Goal: Task Accomplishment & Management: Complete application form

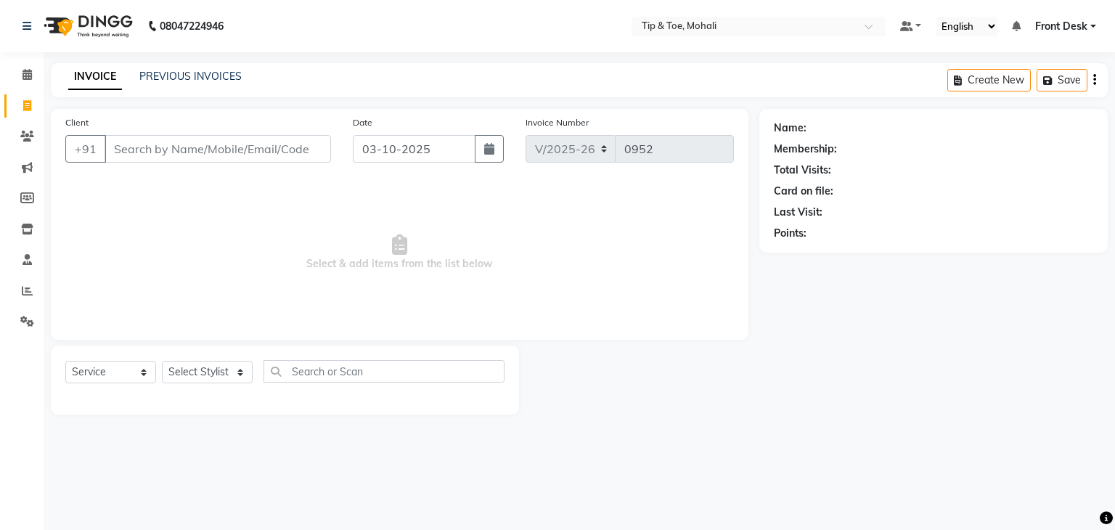
select select "5835"
select select "service"
click at [145, 85] on div "INVOICE PREVIOUS INVOICES" at bounding box center [155, 77] width 208 height 17
click at [184, 149] on input "Client" at bounding box center [218, 149] width 227 height 28
click at [23, 107] on icon at bounding box center [27, 105] width 8 height 11
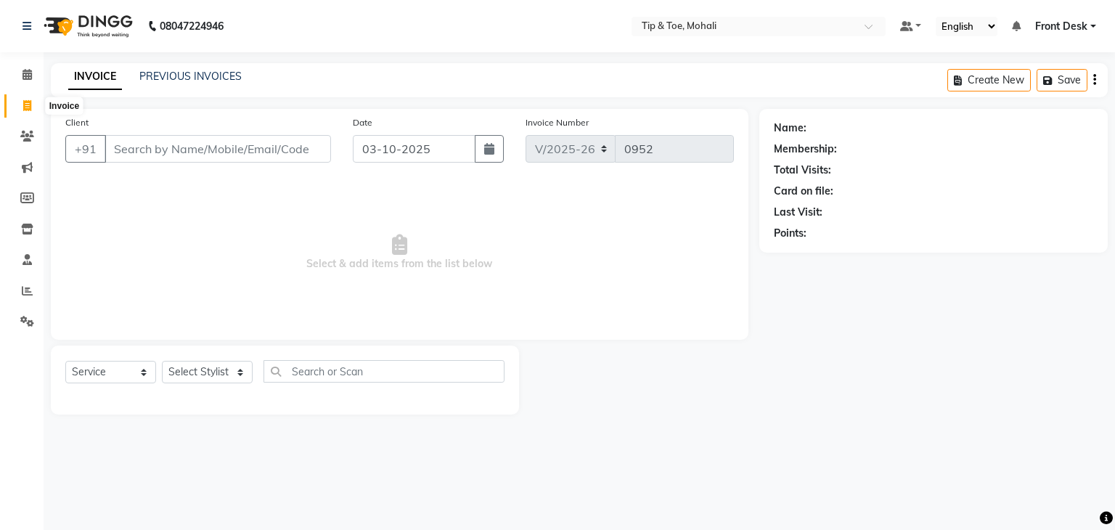
select select "service"
type input "0952"
select select "5835"
click at [116, 154] on input "Client" at bounding box center [218, 149] width 227 height 28
type input "8629879401"
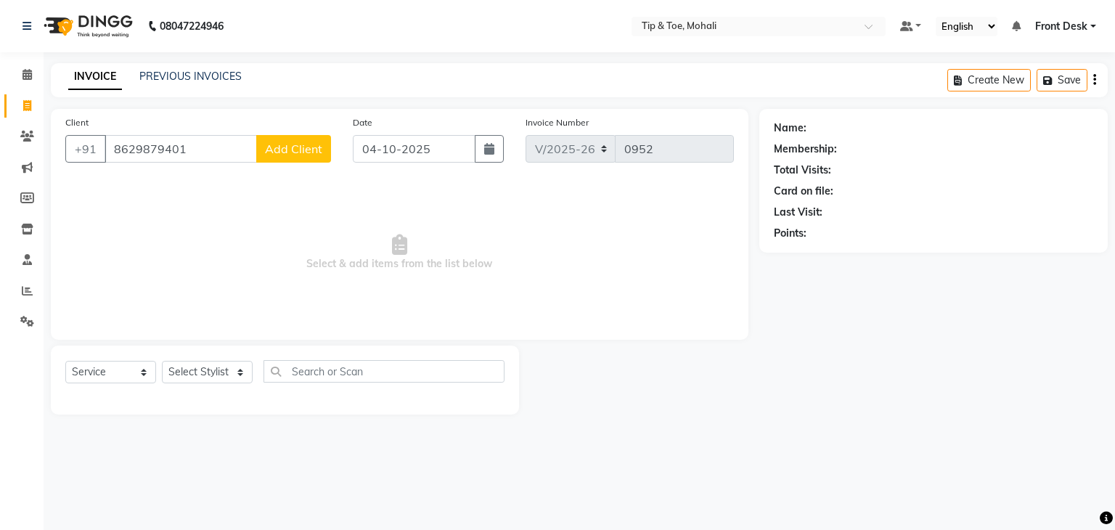
click at [288, 150] on span "Add Client" at bounding box center [293, 149] width 57 height 15
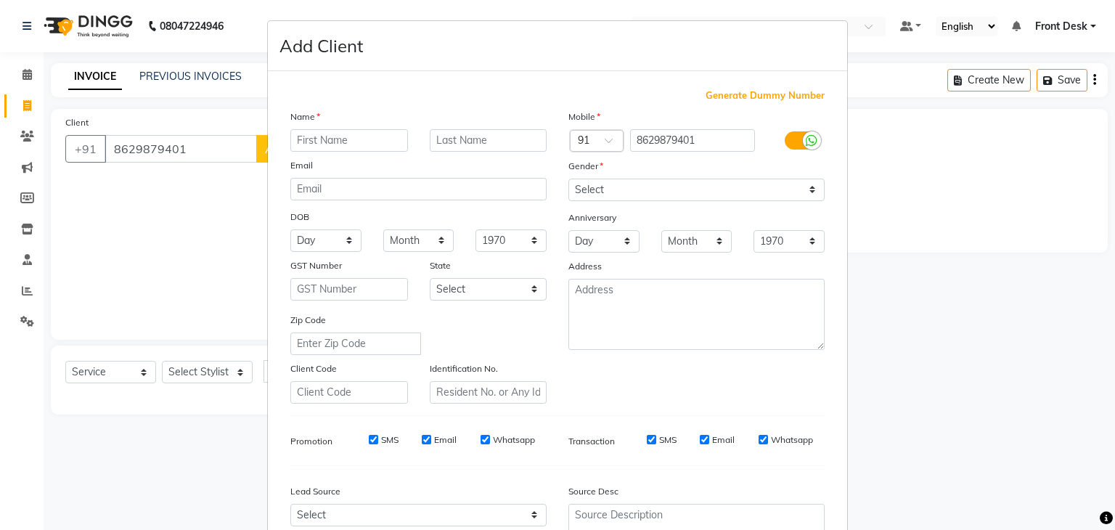
click at [312, 139] on input "text" at bounding box center [349, 140] width 118 height 23
type input "YAMINI"
drag, startPoint x: 659, startPoint y: 194, endPoint x: 598, endPoint y: 248, distance: 81.8
click at [598, 248] on div "Mobile Country Code × 91 8629879401 Gender Select Male Female Other Prefer Not …" at bounding box center [697, 256] width 278 height 295
select select "female"
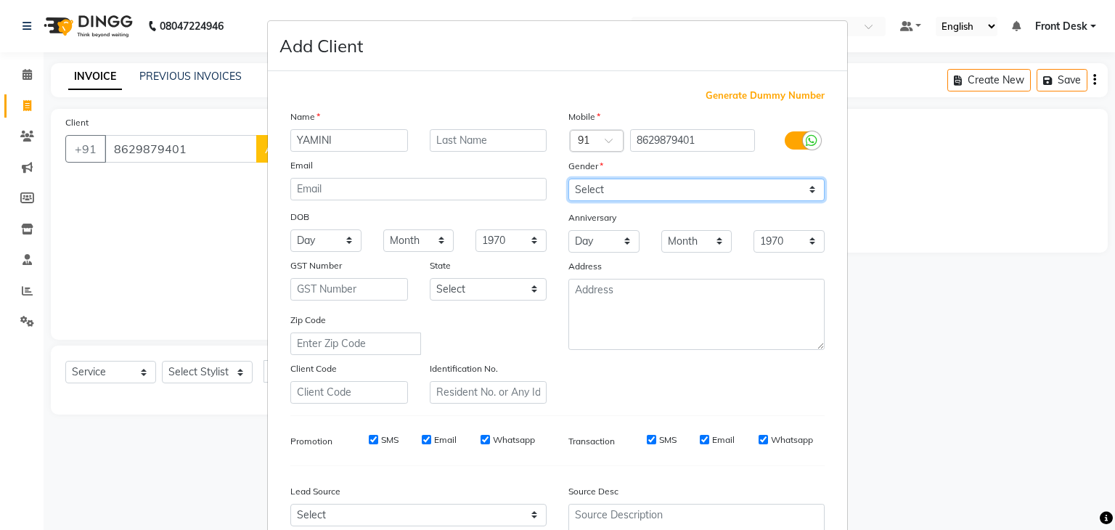
click at [569, 179] on select "Select Male Female Other Prefer Not To Say" at bounding box center [697, 190] width 256 height 23
click at [369, 444] on input "SMS" at bounding box center [373, 439] width 9 height 9
checkbox input "false"
click at [422, 444] on input "Email" at bounding box center [426, 439] width 9 height 9
checkbox input "false"
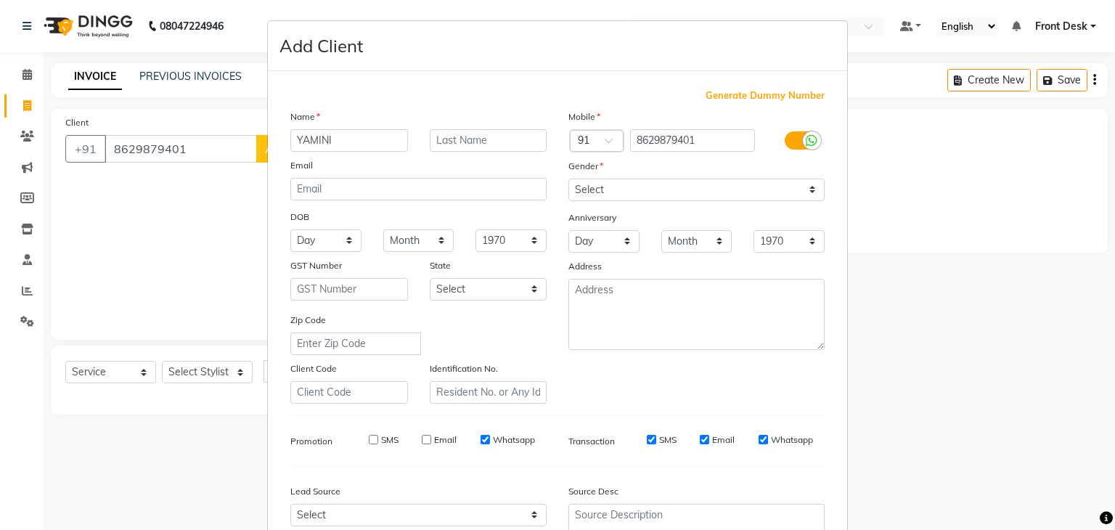
click at [647, 441] on input "SMS" at bounding box center [651, 439] width 9 height 9
checkbox input "false"
click at [700, 444] on input "Email" at bounding box center [704, 439] width 9 height 9
checkbox input "false"
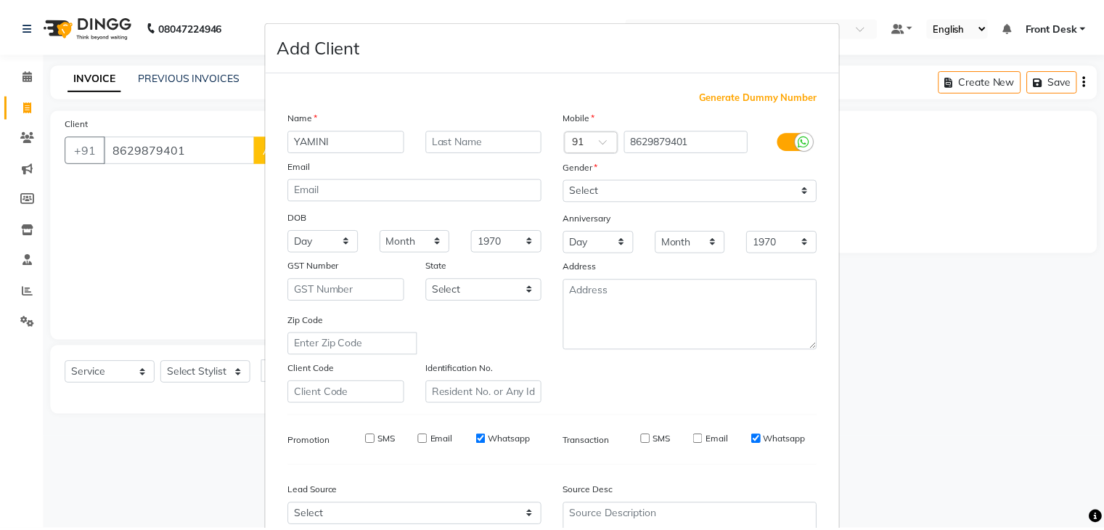
scroll to position [147, 0]
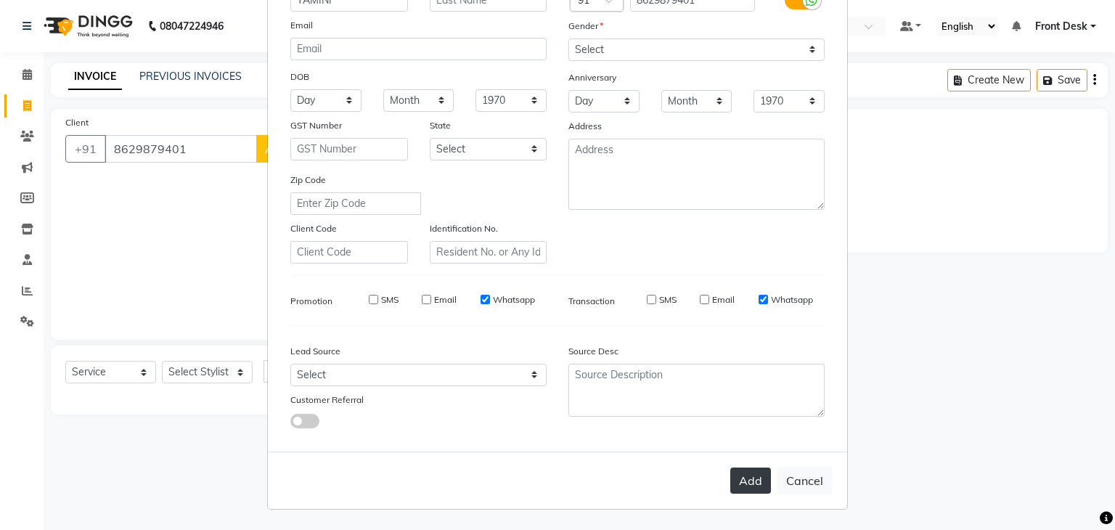
click at [738, 480] on button "Add" at bounding box center [751, 481] width 41 height 26
select select
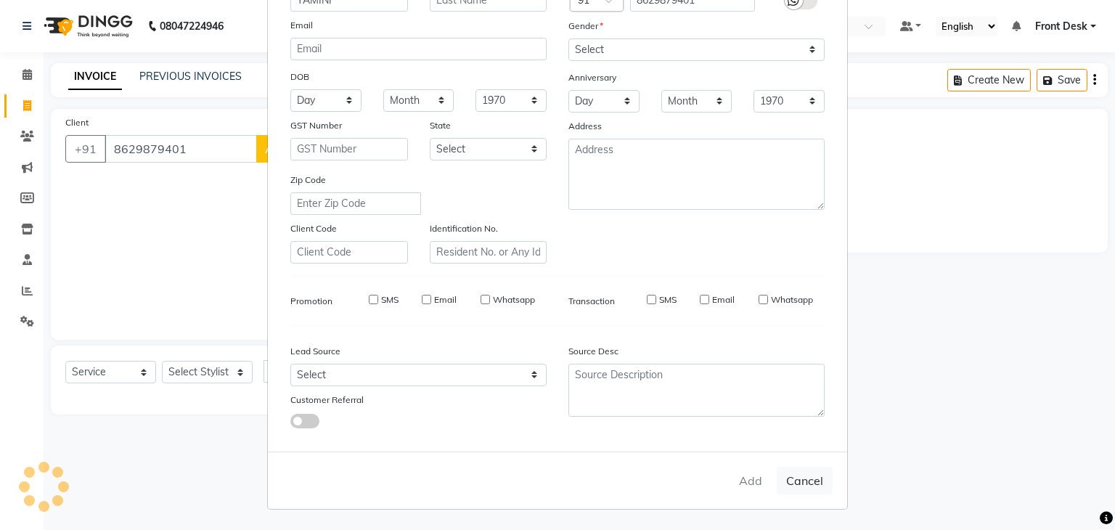
select select
checkbox input "false"
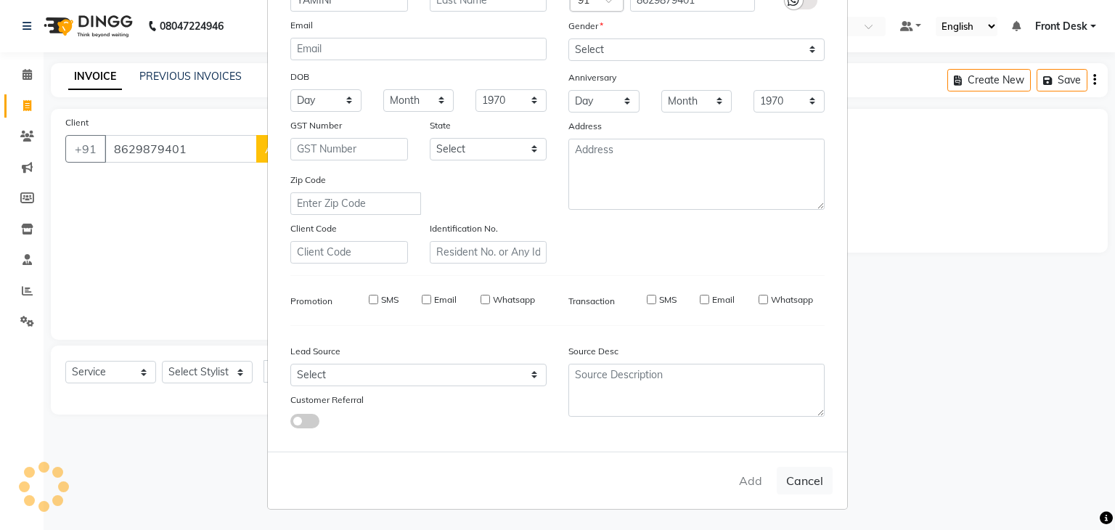
checkbox input "false"
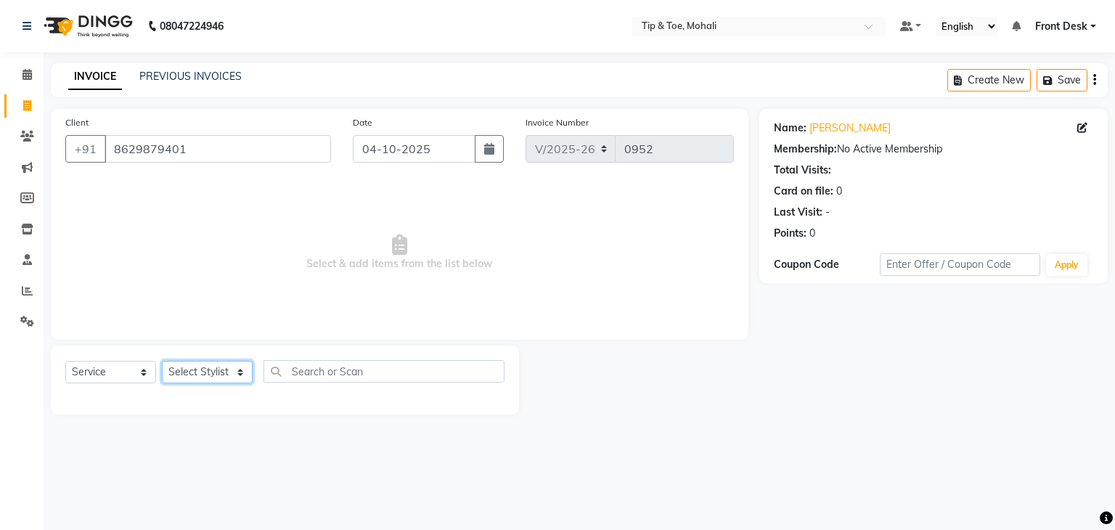
click at [191, 367] on select "Select Stylist Front Desk KAOTO KOMAL MAHOSO MONISH NICK RAJA RAJVEER SACHIN SAM" at bounding box center [207, 372] width 91 height 23
select select "43595"
click at [162, 362] on select "Select Stylist Front Desk KAOTO KOMAL MAHOSO MONISH NICK RAJA RAJVEER SACHIN SAM" at bounding box center [207, 372] width 91 height 23
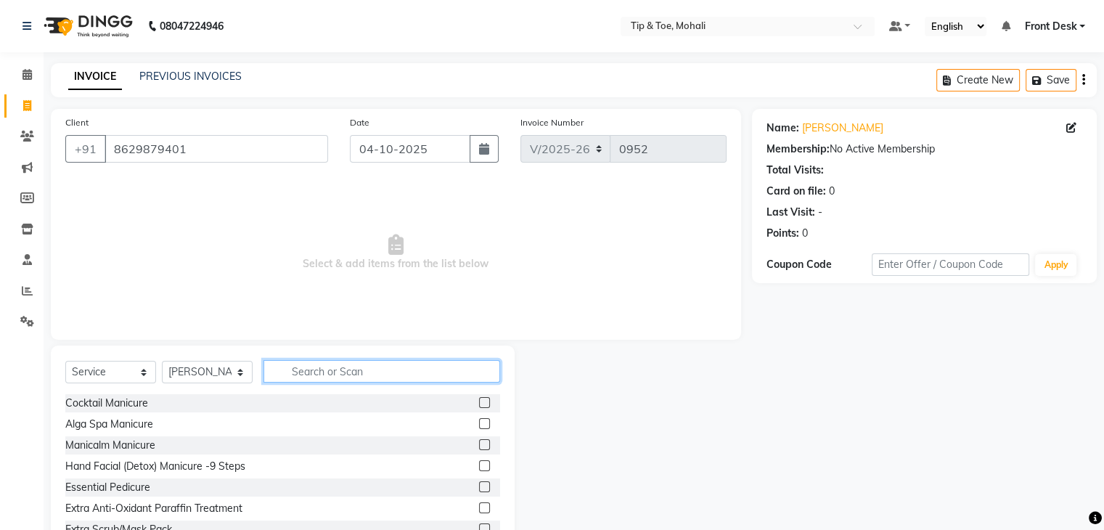
click at [345, 376] on input "text" at bounding box center [382, 371] width 237 height 23
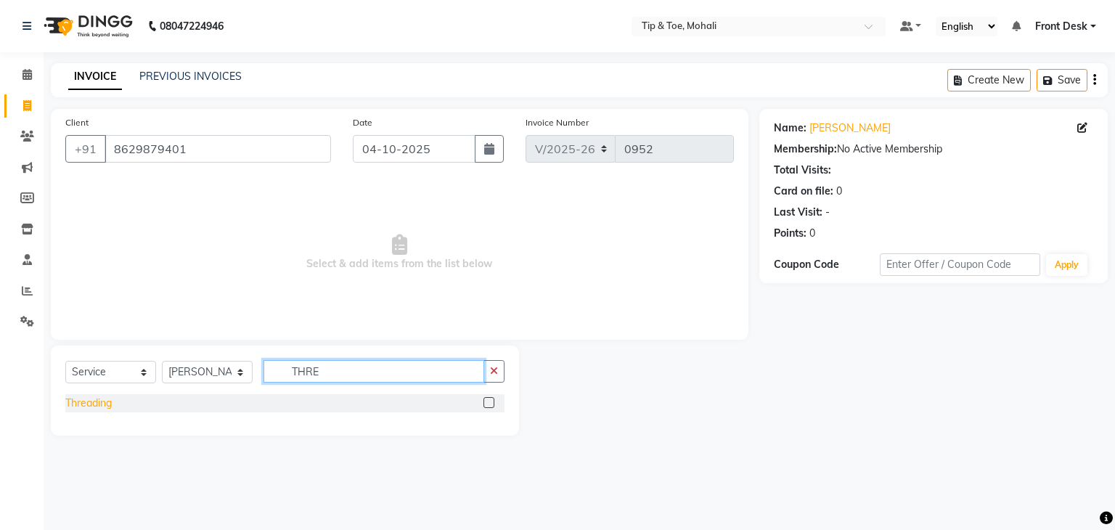
type input "THRE"
click at [84, 399] on div "Threading" at bounding box center [88, 403] width 46 height 15
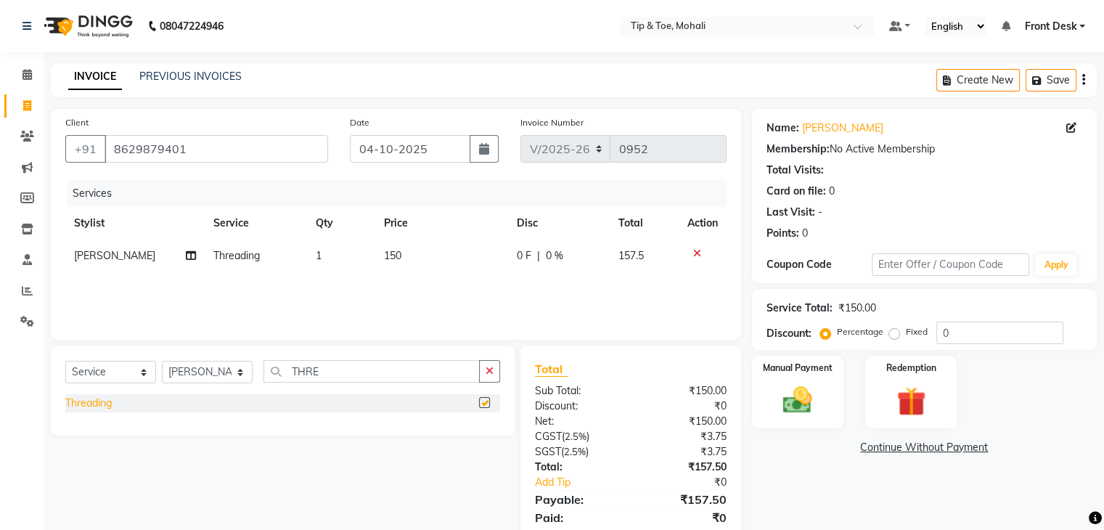
checkbox input "false"
click at [985, 333] on input "0" at bounding box center [1000, 333] width 127 height 23
type input "4.7619"
click at [803, 413] on img at bounding box center [797, 400] width 49 height 35
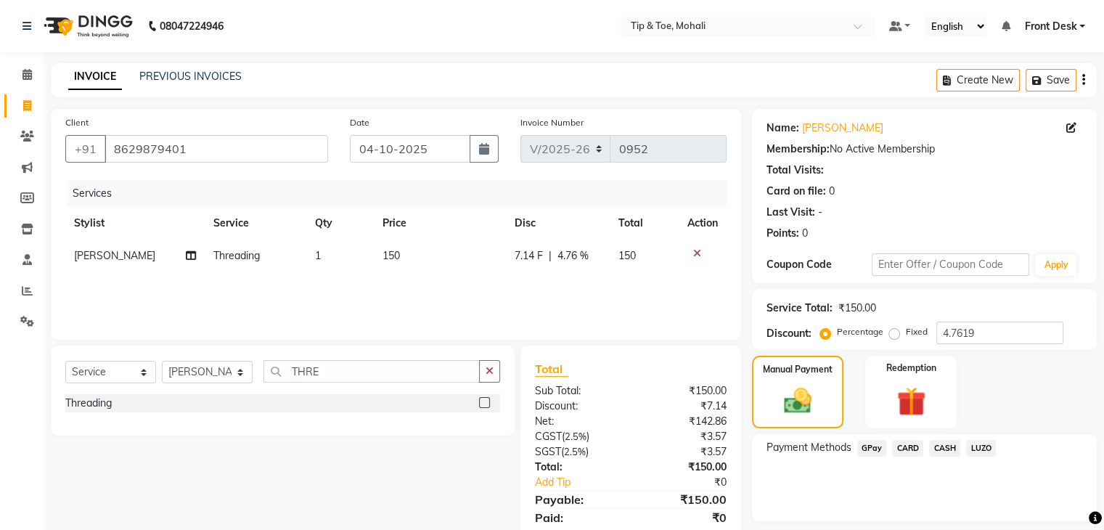
click at [871, 451] on span "GPay" at bounding box center [873, 448] width 30 height 17
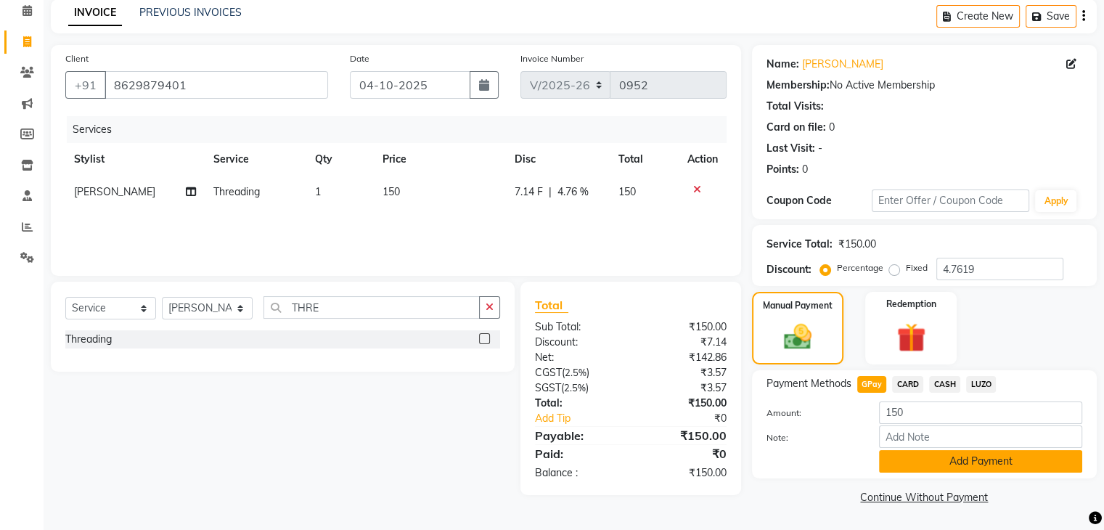
click at [898, 466] on button "Add Payment" at bounding box center [980, 461] width 203 height 23
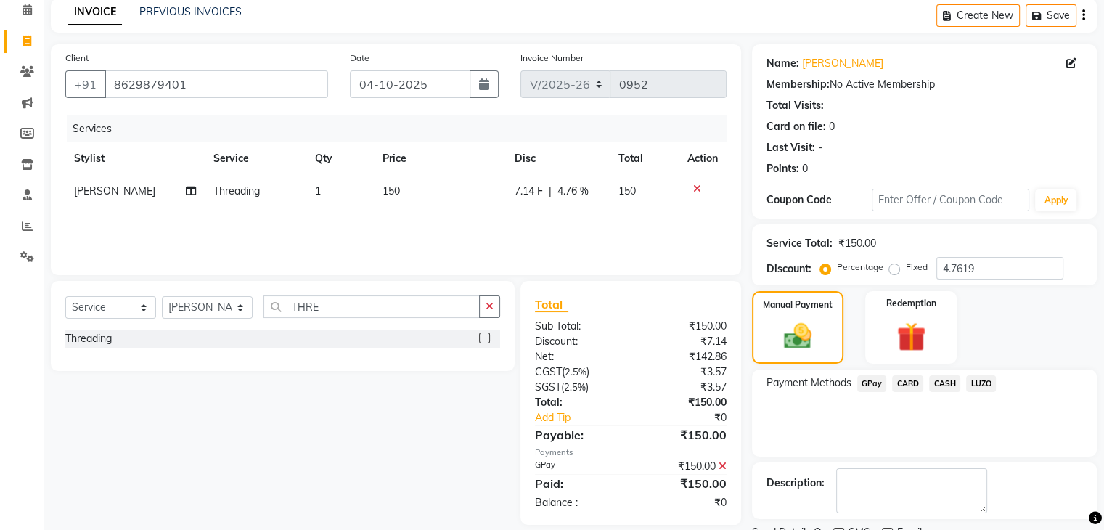
scroll to position [124, 0]
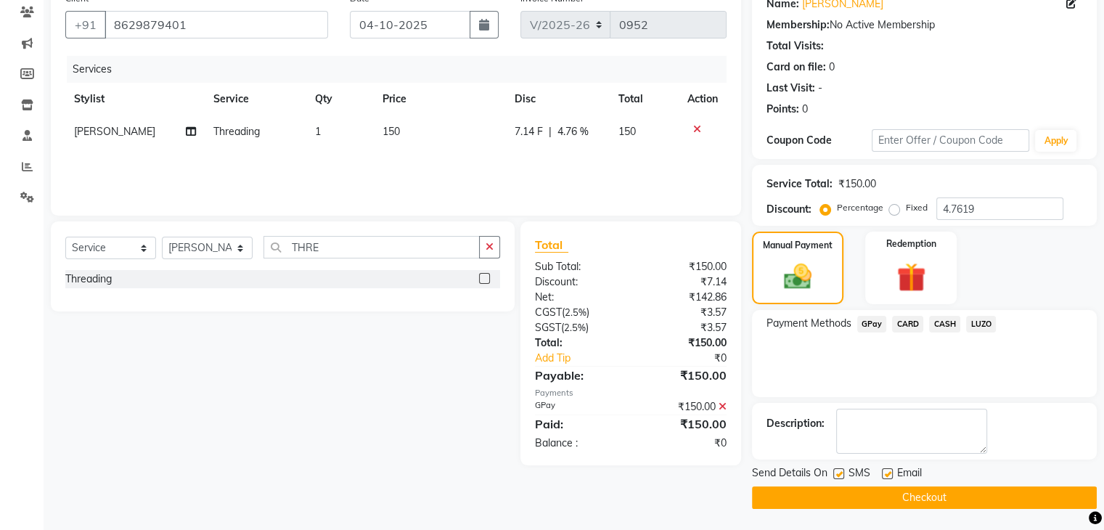
click at [886, 493] on button "Checkout" at bounding box center [924, 498] width 345 height 23
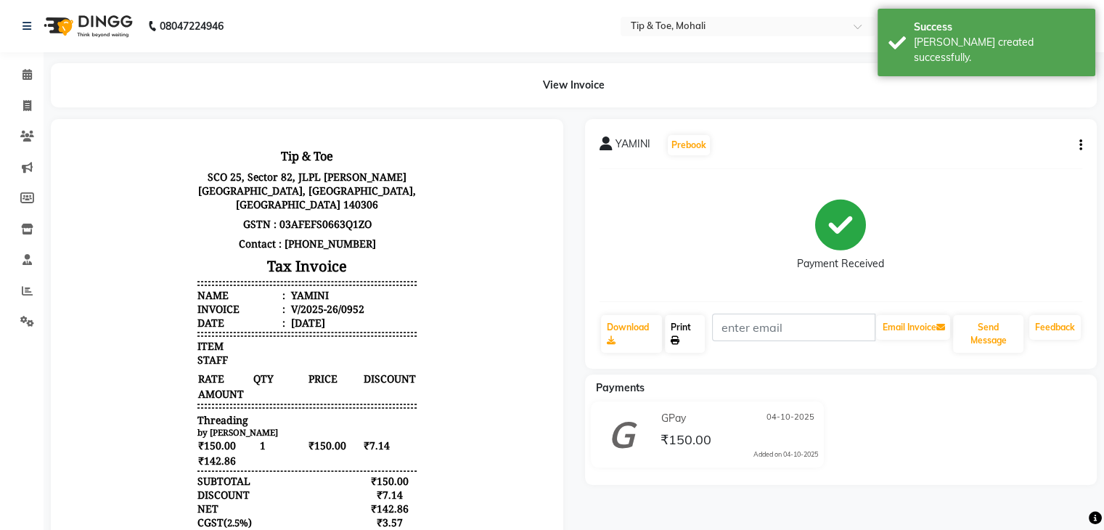
click at [694, 337] on link "Print" at bounding box center [685, 334] width 40 height 38
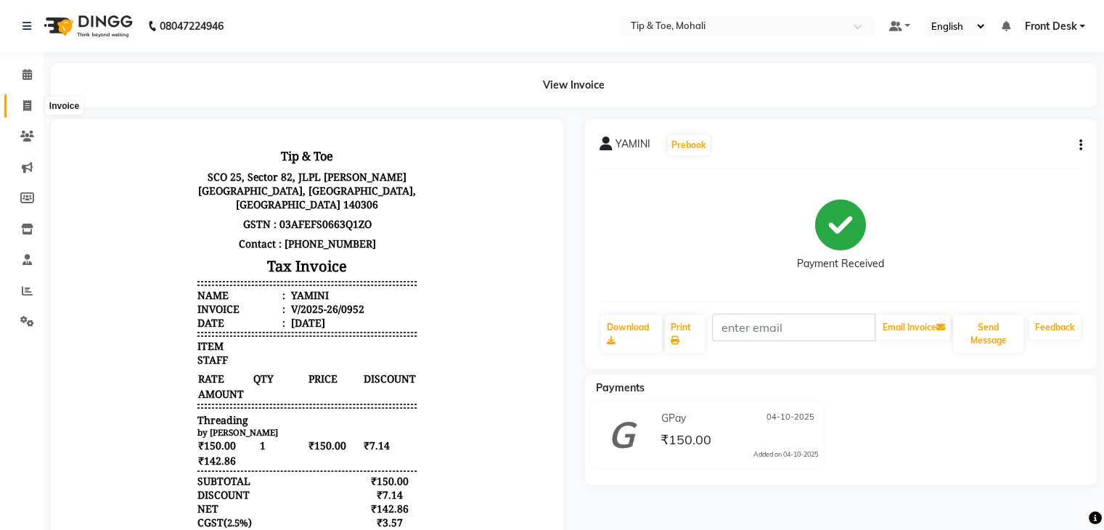
click at [31, 99] on span at bounding box center [27, 106] width 25 height 17
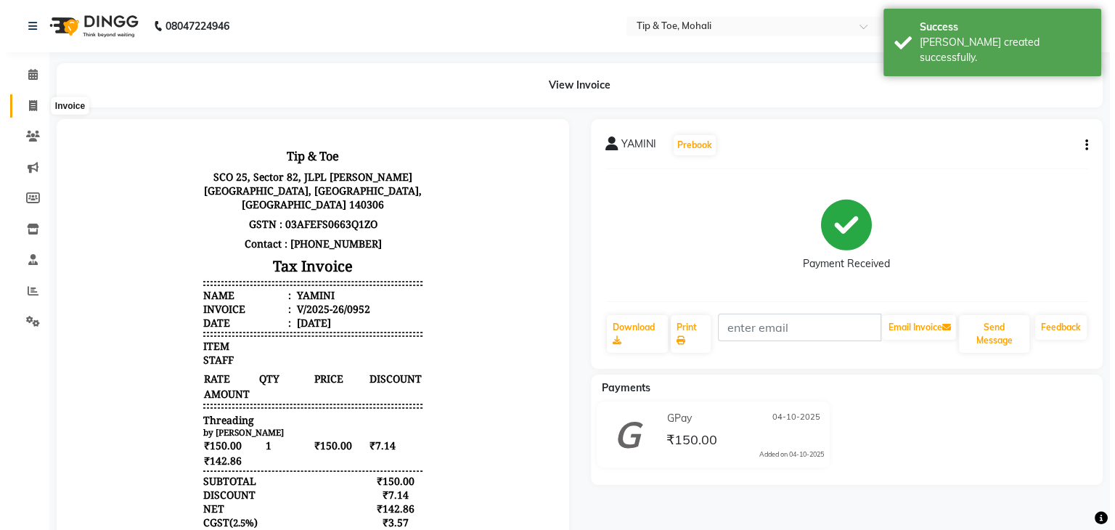
select select "service"
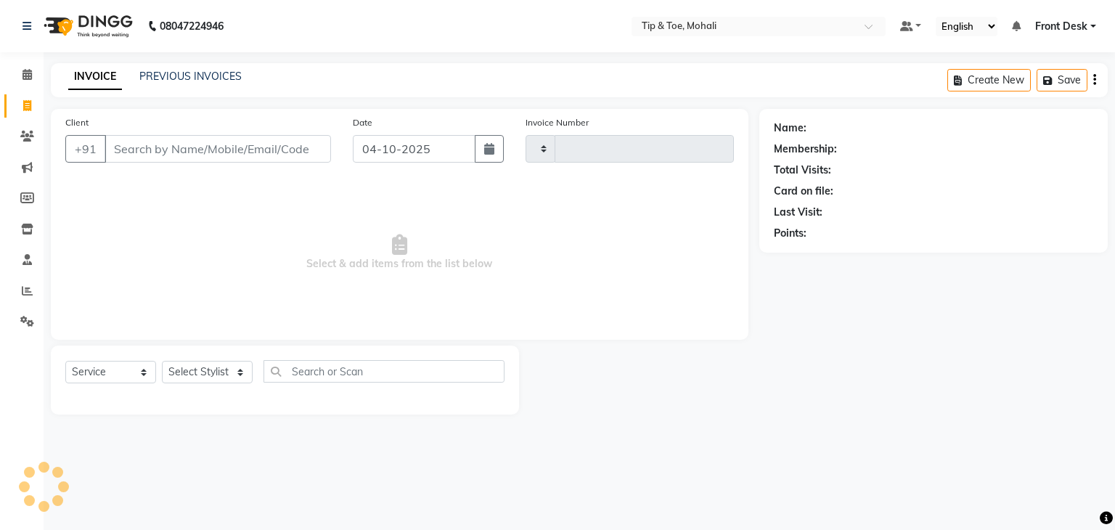
type input "0953"
select select "5835"
click at [214, 73] on link "PREVIOUS INVOICES" at bounding box center [190, 76] width 102 height 13
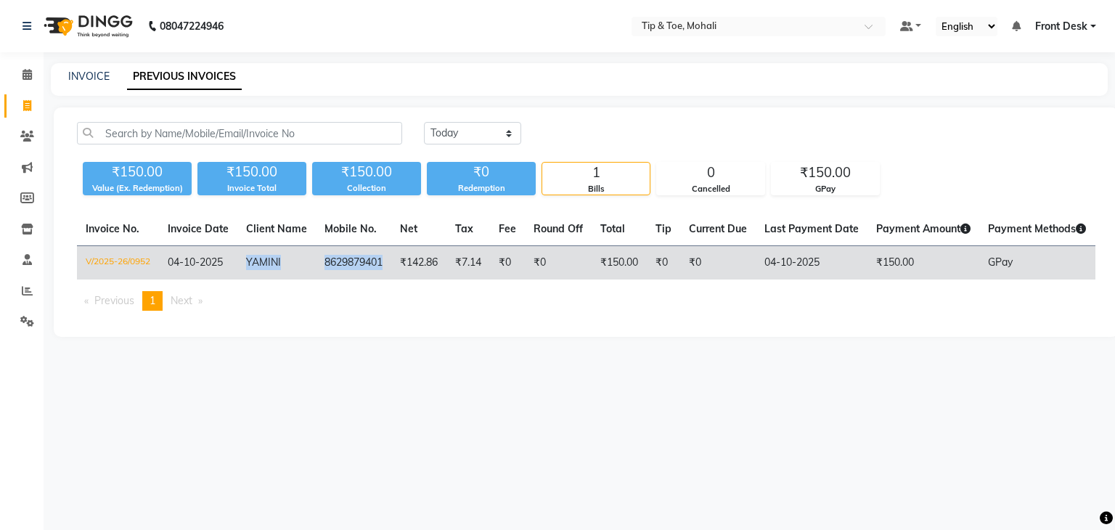
drag, startPoint x: 244, startPoint y: 259, endPoint x: 383, endPoint y: 266, distance: 139.6
click at [383, 266] on tr "V/2025-26/0952 04-10-2025 YAMINI 8629879401 ₹142.86 ₹7.14 ₹0 ₹0 ₹150.00 ₹0 ₹0 0…" at bounding box center [655, 263] width 1157 height 34
copy tr "YAMINI 8629879401"
